Goal: Navigation & Orientation: Understand site structure

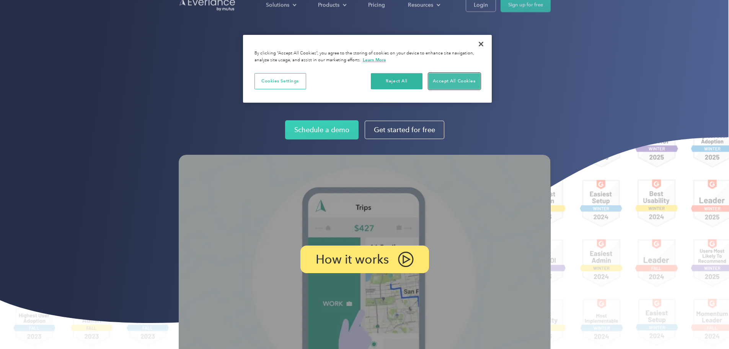
click at [445, 83] on button "Accept All Cookies" at bounding box center [455, 81] width 52 height 16
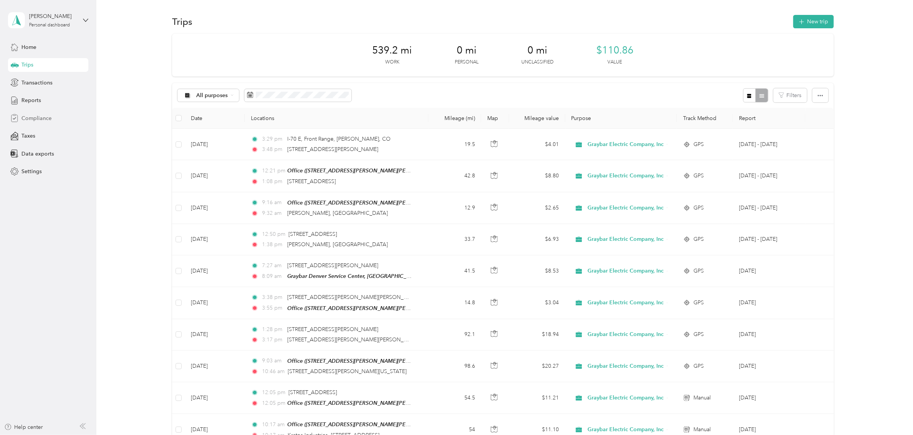
click at [41, 121] on span "Compliance" at bounding box center [36, 118] width 30 height 8
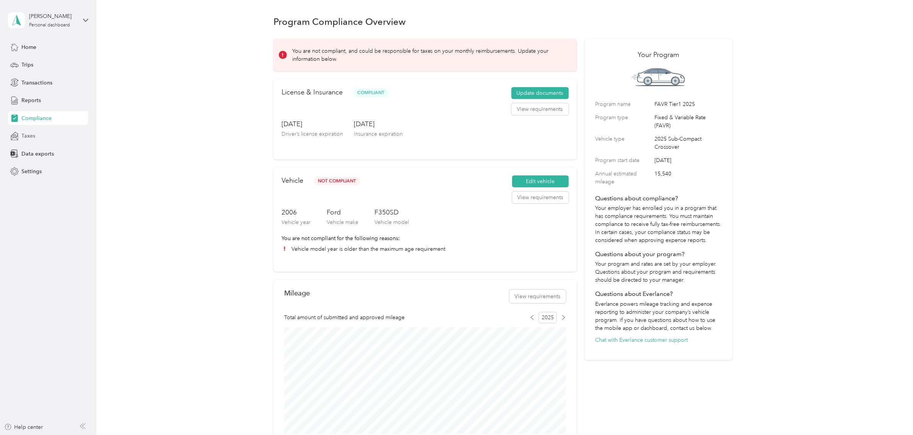
click at [38, 138] on div "Taxes" at bounding box center [48, 136] width 80 height 14
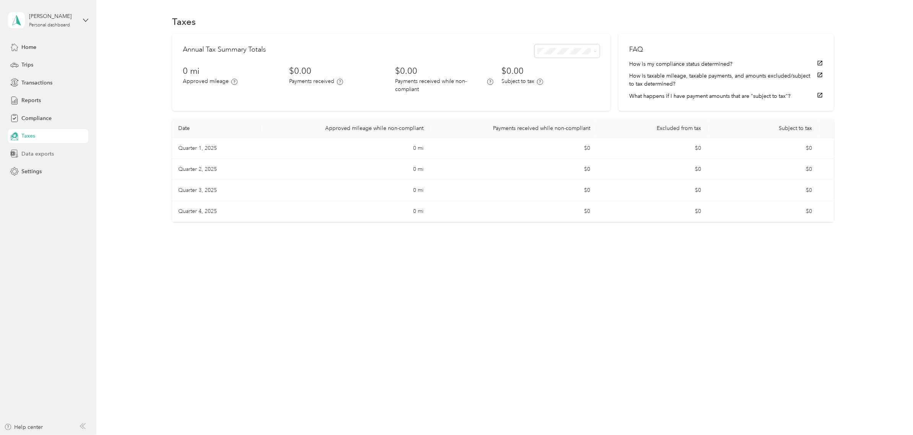
click at [44, 154] on span "Data exports" at bounding box center [37, 154] width 33 height 8
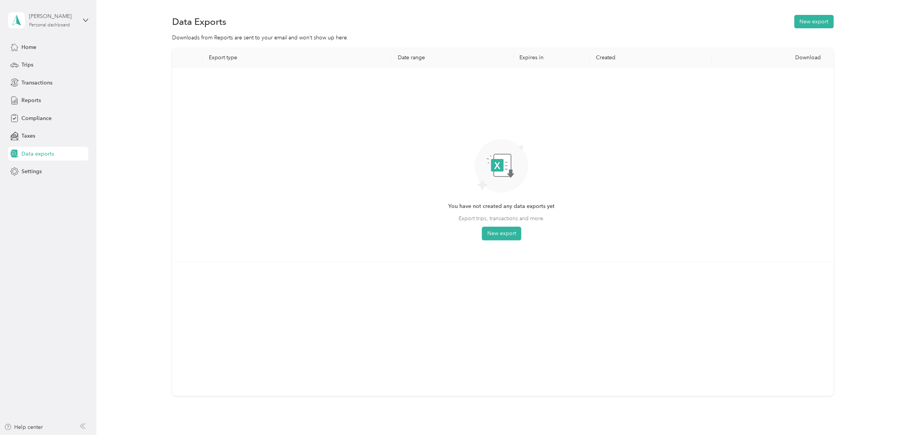
click at [45, 22] on div "Craig Walters Personal dashboard" at bounding box center [53, 19] width 48 height 15
click at [45, 41] on span "You’re signed in as craig.walters@graybar.com" at bounding box center [131, 41] width 237 height 8
click at [37, 48] on div "Home" at bounding box center [48, 47] width 80 height 14
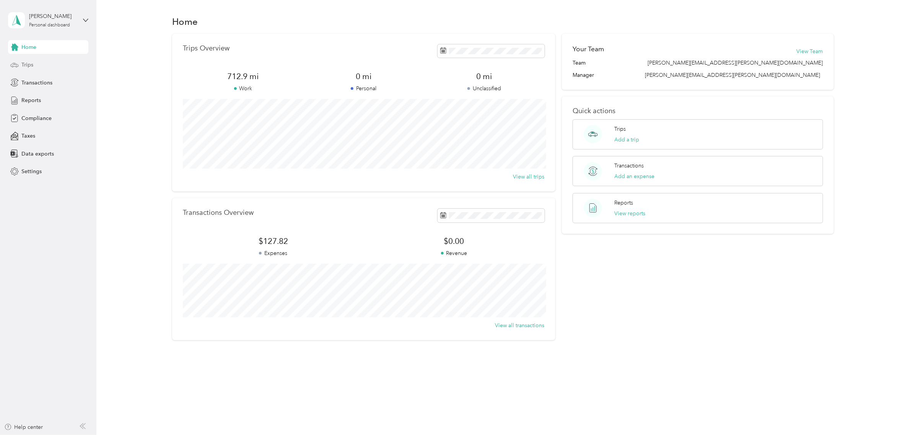
click at [33, 67] on span "Trips" at bounding box center [27, 65] width 12 height 8
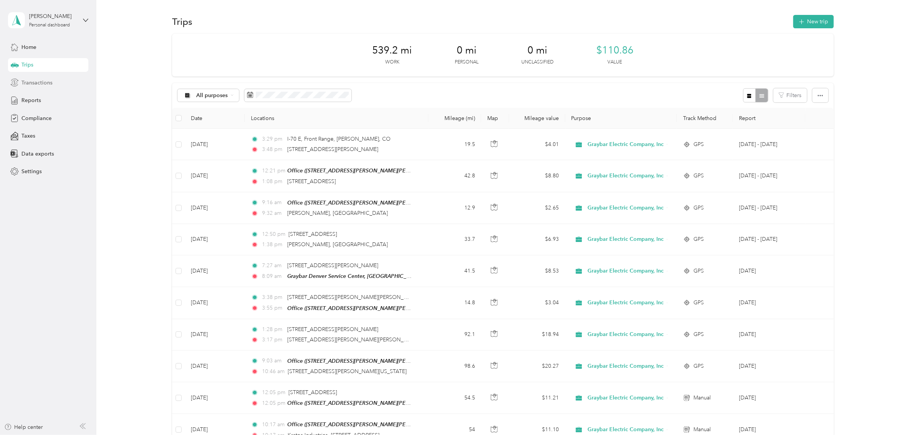
click at [41, 80] on span "Transactions" at bounding box center [36, 83] width 31 height 8
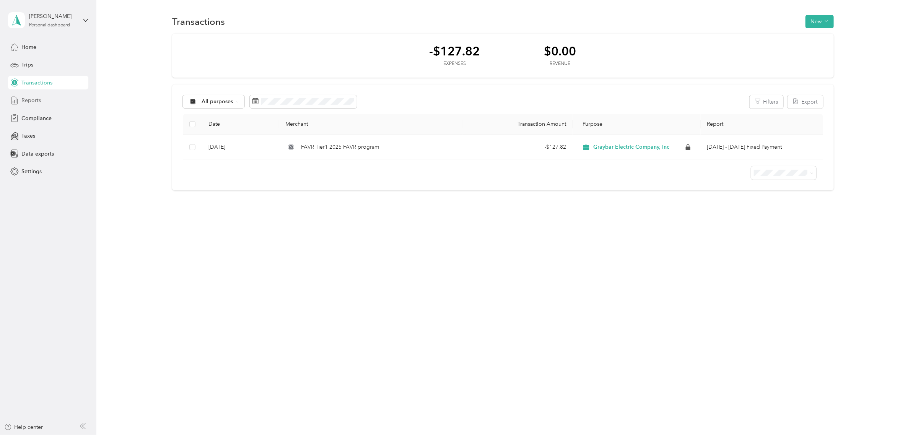
click at [41, 99] on div "Reports" at bounding box center [48, 101] width 80 height 14
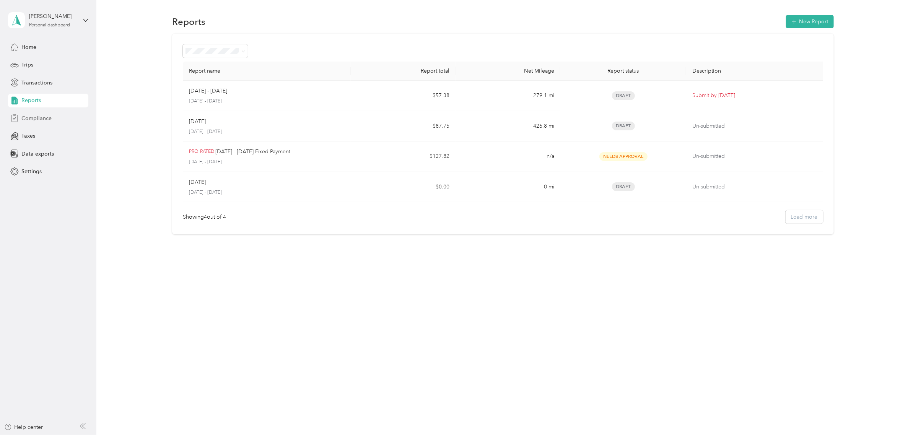
click at [38, 118] on span "Compliance" at bounding box center [36, 118] width 30 height 8
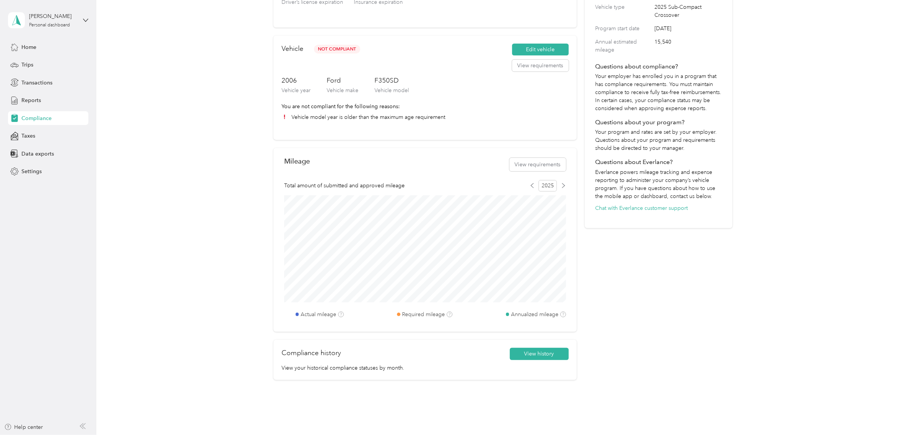
scroll to position [166, 0]
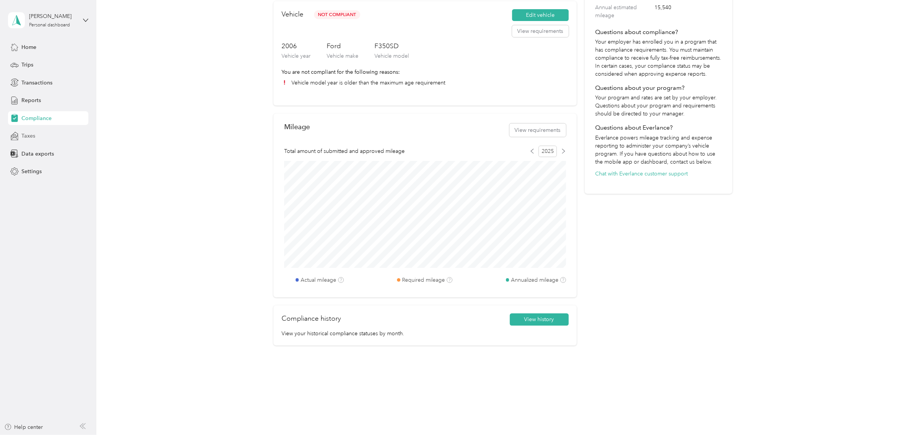
click at [40, 135] on div "Taxes" at bounding box center [48, 136] width 80 height 14
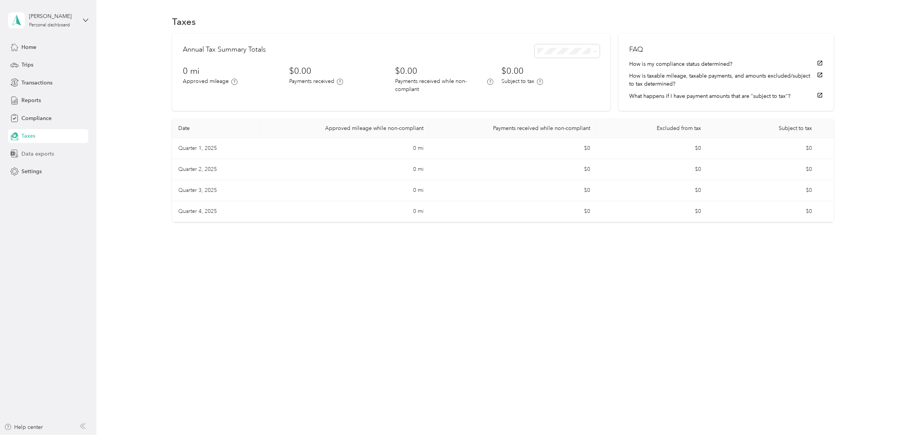
click at [42, 159] on div "Data exports" at bounding box center [48, 154] width 80 height 14
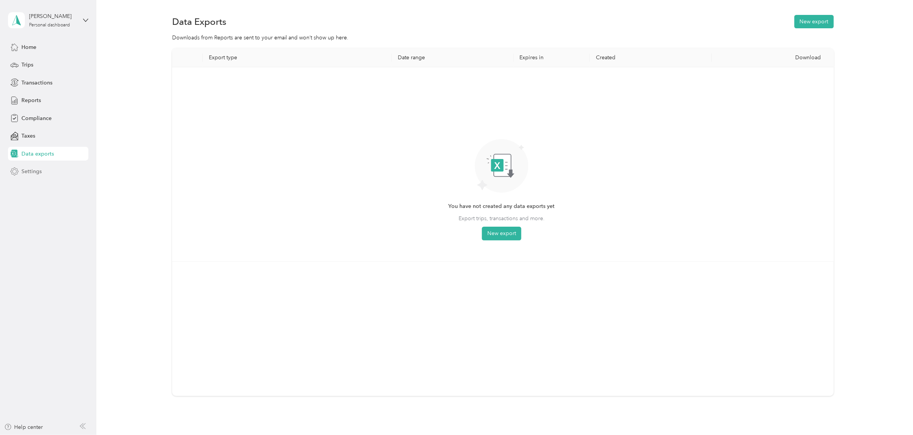
click at [41, 174] on span "Settings" at bounding box center [31, 172] width 20 height 8
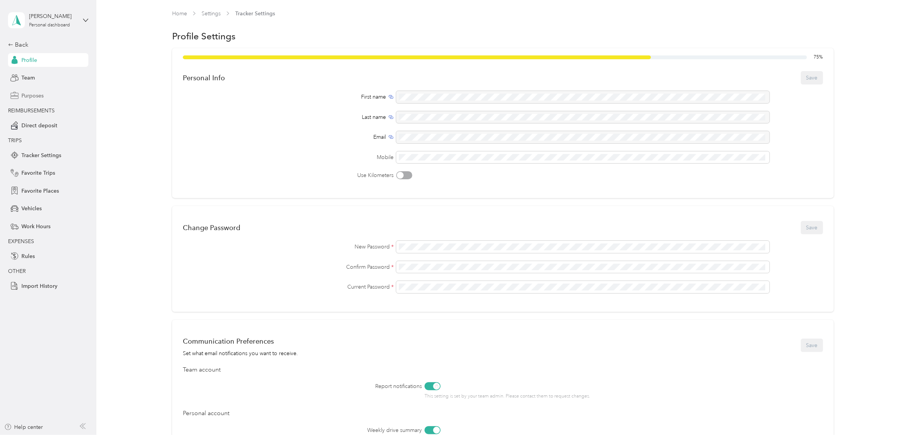
click at [22, 92] on span "Purposes" at bounding box center [32, 96] width 22 height 8
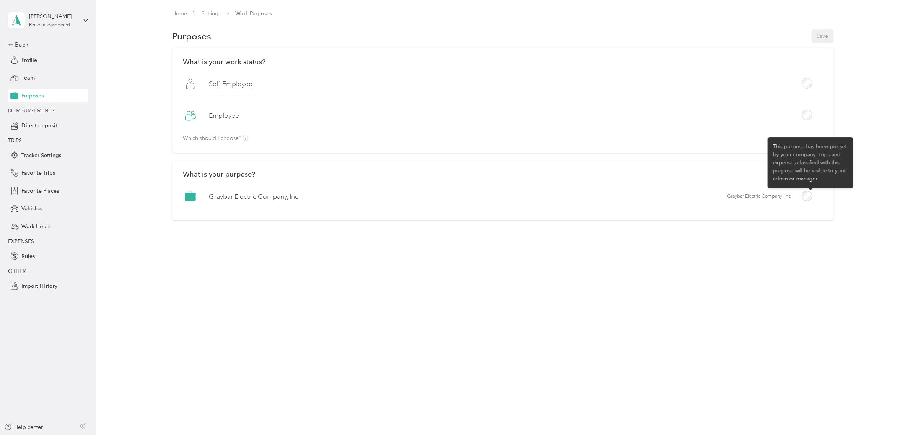
click at [810, 194] on div at bounding box center [807, 196] width 11 height 11
drag, startPoint x: 799, startPoint y: 261, endPoint x: 781, endPoint y: 261, distance: 17.6
click at [796, 261] on div "Home Settings Work Purposes Purposes Save What is your work status? Self-Employ…" at bounding box center [502, 135] width 813 height 270
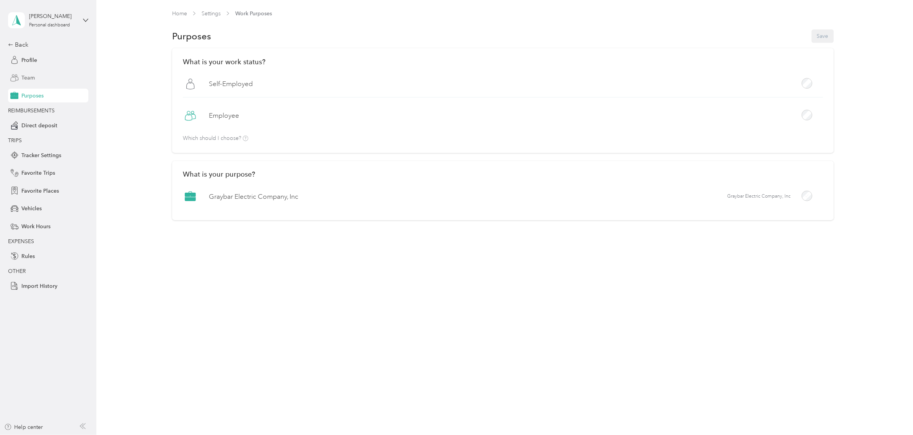
click at [36, 77] on div "Team" at bounding box center [48, 78] width 80 height 14
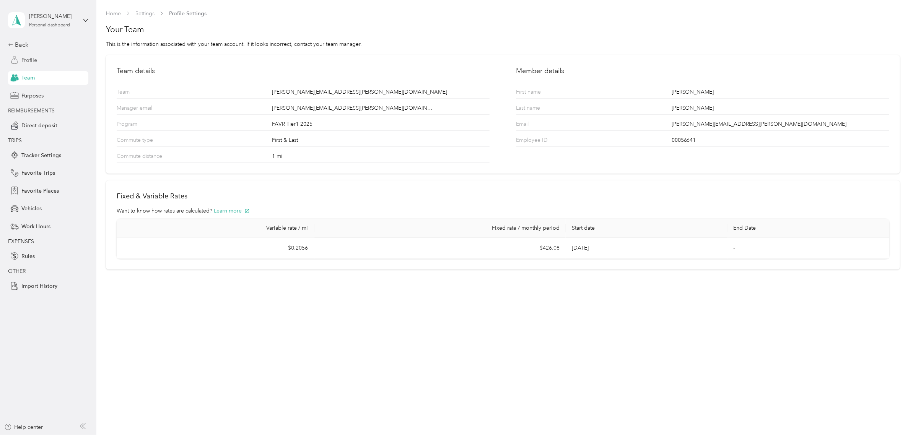
click at [35, 63] on span "Profile" at bounding box center [29, 60] width 16 height 8
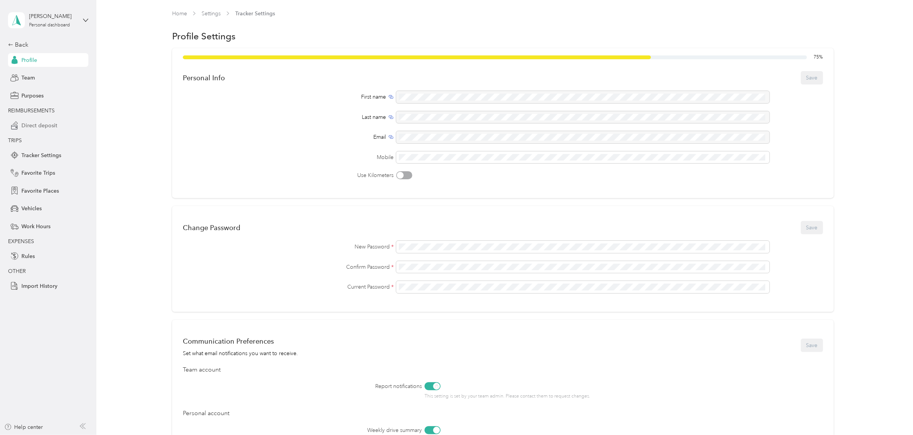
click at [49, 127] on span "Direct deposit" at bounding box center [39, 126] width 36 height 8
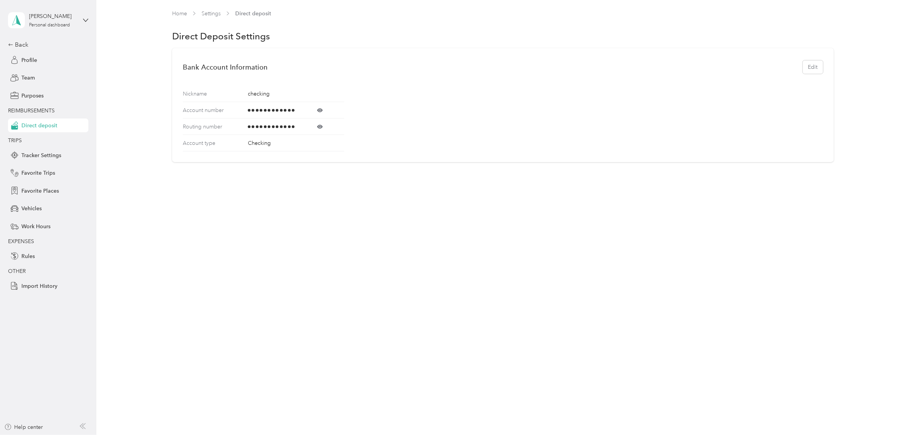
click at [319, 112] on icon at bounding box center [320, 111] width 6 height 6
click at [54, 154] on span "Tracker Settings" at bounding box center [41, 156] width 40 height 8
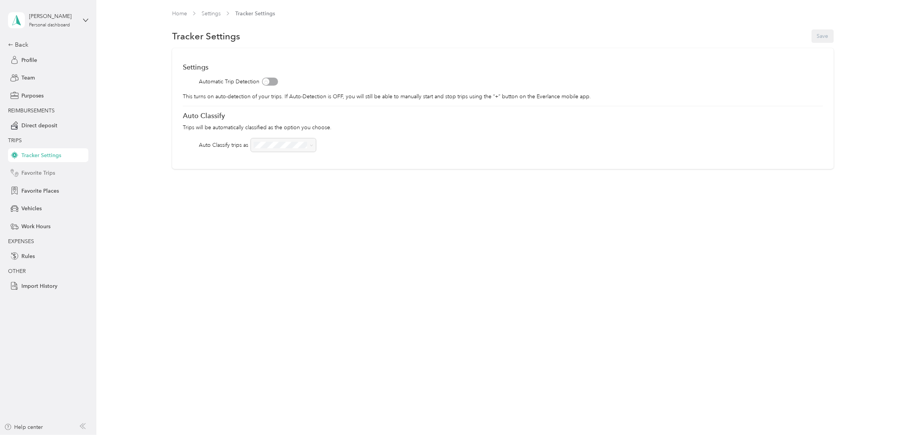
click at [39, 171] on span "Favorite Trips" at bounding box center [38, 173] width 34 height 8
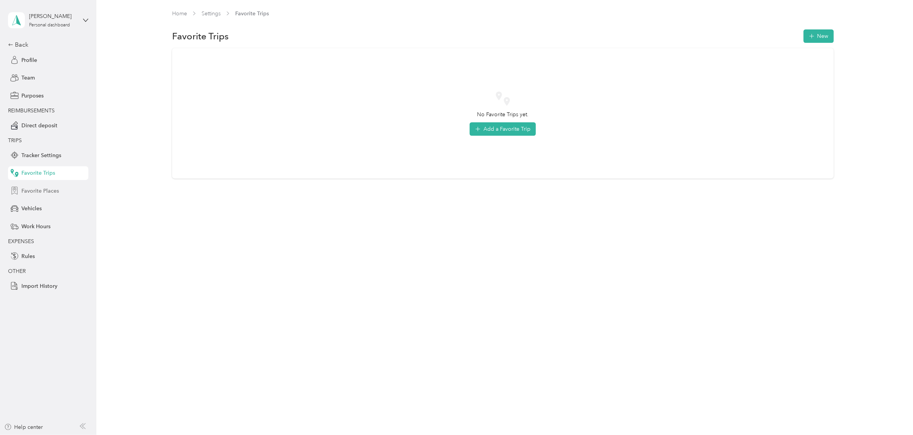
click at [37, 190] on span "Favorite Places" at bounding box center [39, 191] width 37 height 8
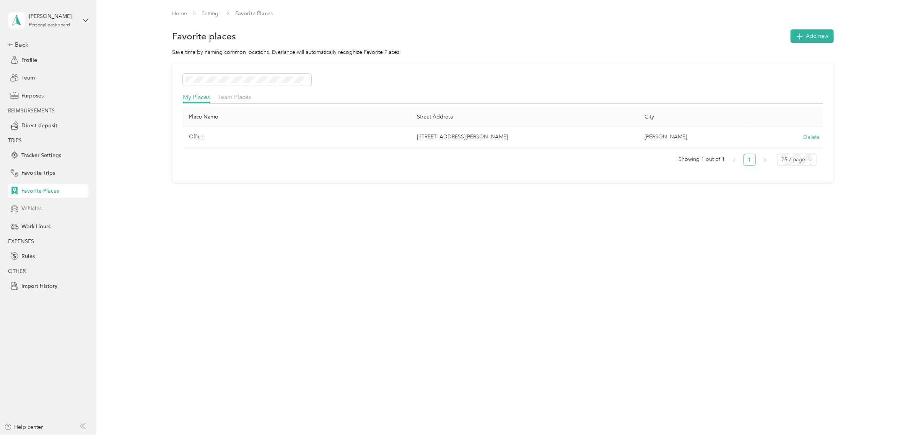
click at [39, 207] on span "Vehicles" at bounding box center [31, 209] width 20 height 8
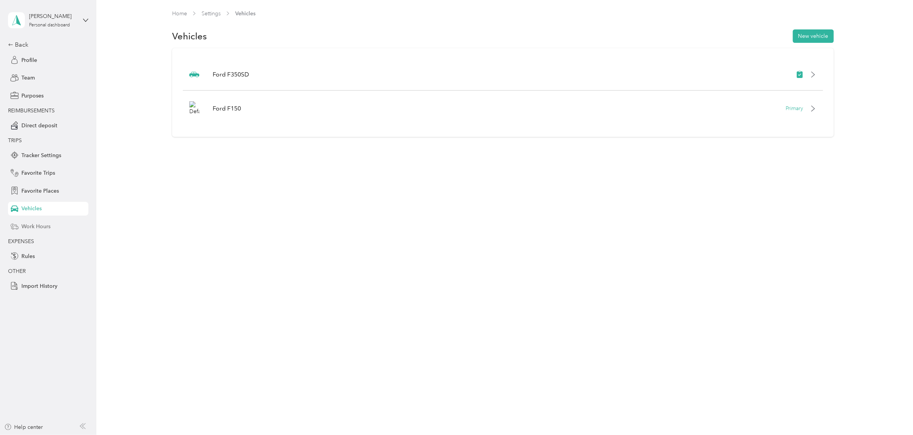
click at [38, 225] on span "Work Hours" at bounding box center [35, 227] width 29 height 8
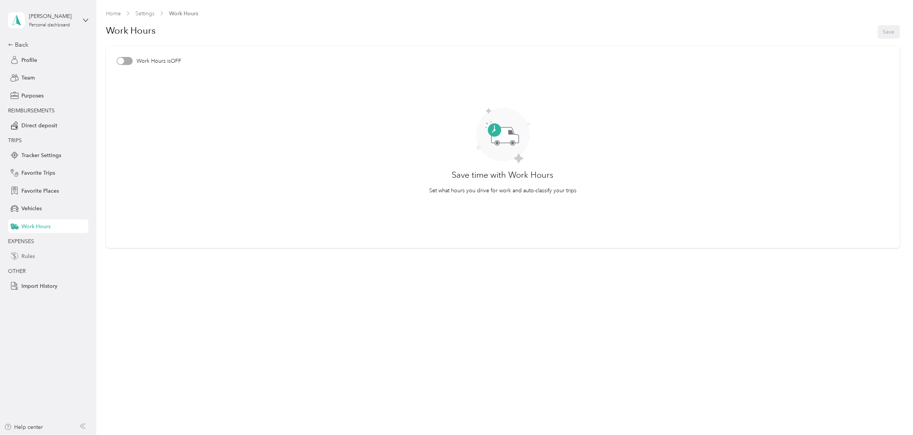
click at [27, 262] on div "Rules" at bounding box center [48, 256] width 80 height 14
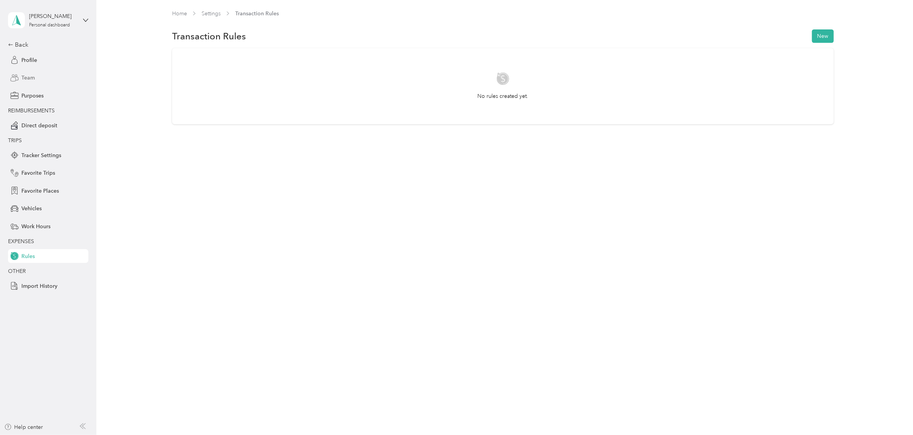
click at [28, 77] on span "Team" at bounding box center [27, 78] width 13 height 8
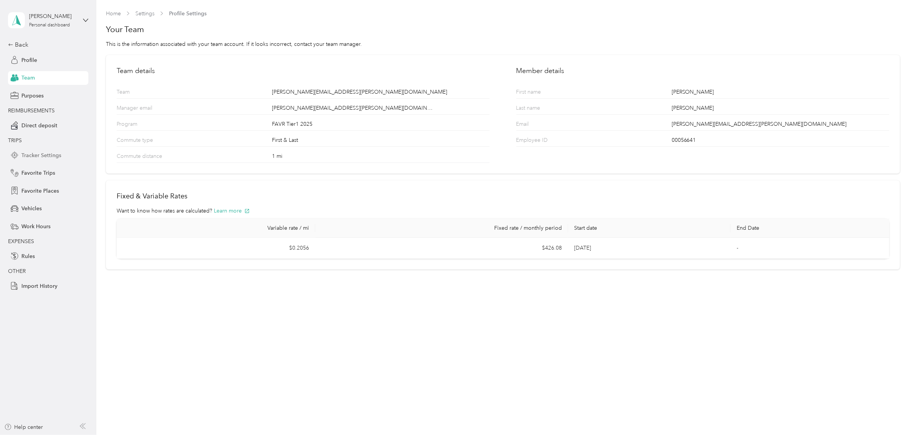
click at [37, 158] on span "Tracker Settings" at bounding box center [41, 156] width 40 height 8
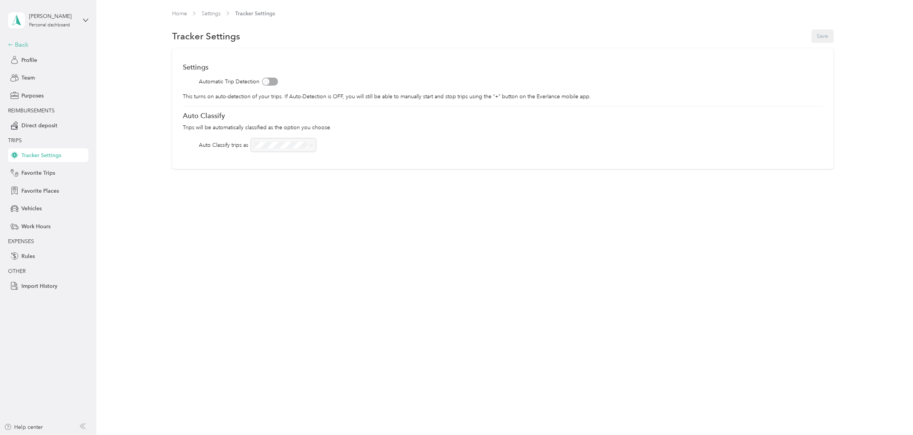
click at [11, 45] on icon at bounding box center [10, 44] width 5 height 5
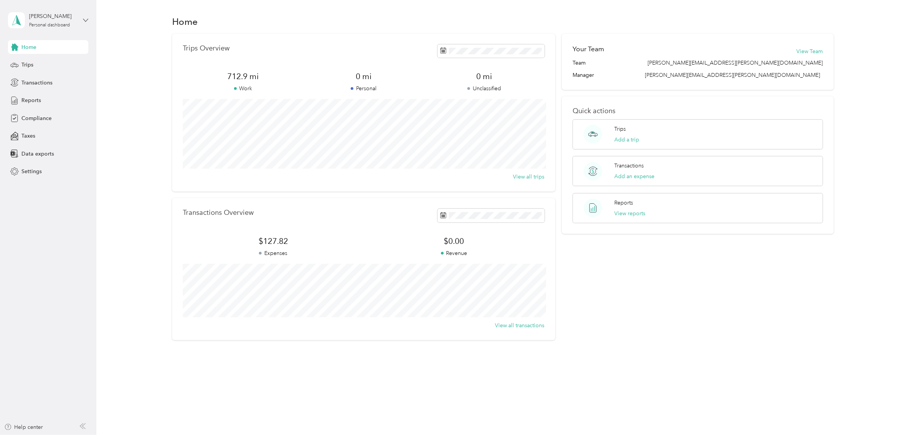
click at [83, 19] on icon at bounding box center [85, 20] width 5 height 5
click at [73, 137] on div "Taxes" at bounding box center [48, 136] width 80 height 14
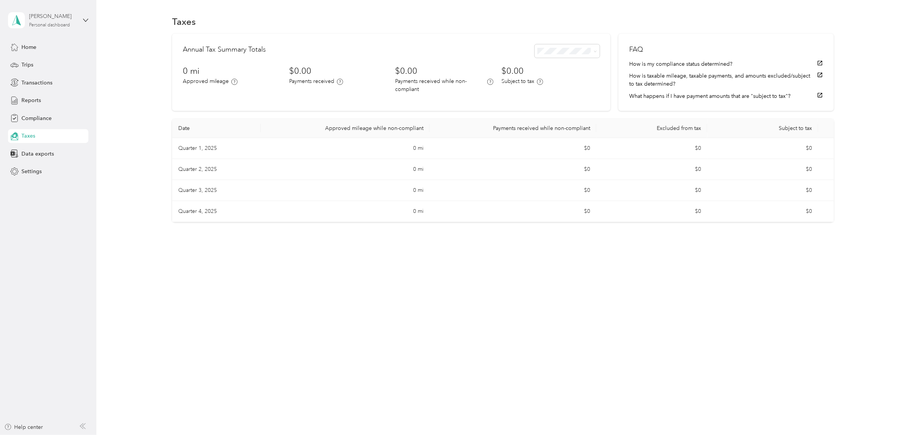
click at [44, 24] on div "Personal dashboard" at bounding box center [49, 25] width 41 height 5
click at [42, 41] on span "You’re signed in as craig.walters@graybar.com" at bounding box center [131, 41] width 237 height 8
click at [108, 182] on div "Annual Tax Summary Totals 0 mi Approved mileage $0.00 Payments received $0.00 P…" at bounding box center [503, 128] width 794 height 189
click at [25, 48] on span "Home" at bounding box center [28, 47] width 15 height 8
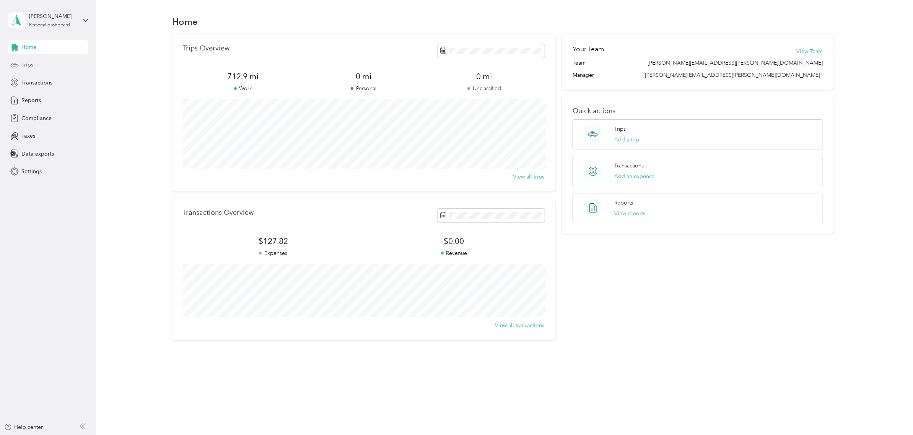
click at [29, 64] on span "Trips" at bounding box center [27, 65] width 12 height 8
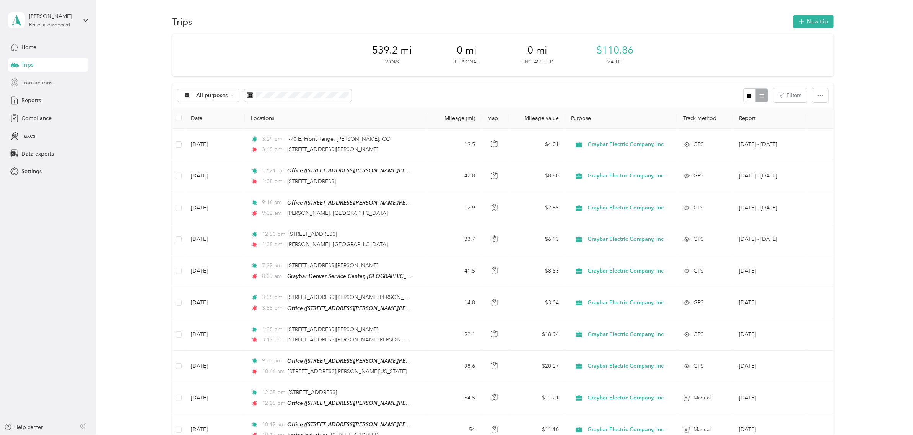
click at [31, 82] on span "Transactions" at bounding box center [36, 83] width 31 height 8
